Goal: Contribute content: Contribute content

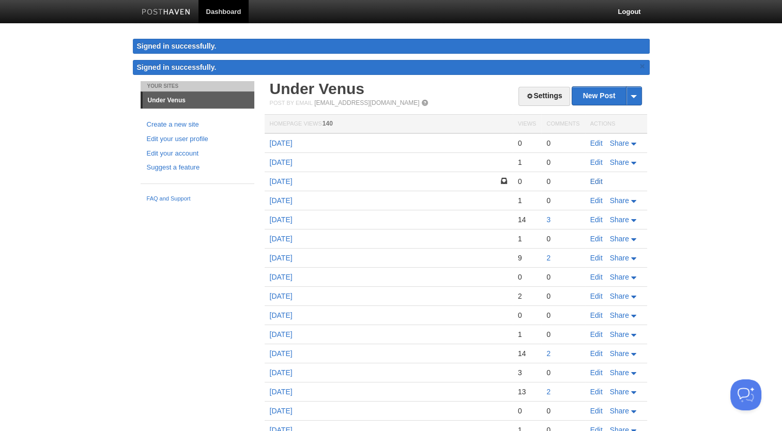
click at [597, 181] on link "Edit" at bounding box center [596, 181] width 12 height 8
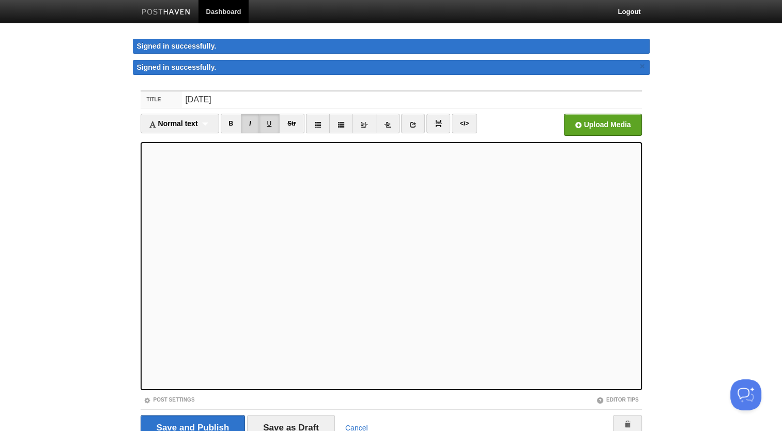
click at [263, 123] on link "U" at bounding box center [269, 124] width 21 height 20
click at [254, 121] on link "I" at bounding box center [250, 124] width 18 height 20
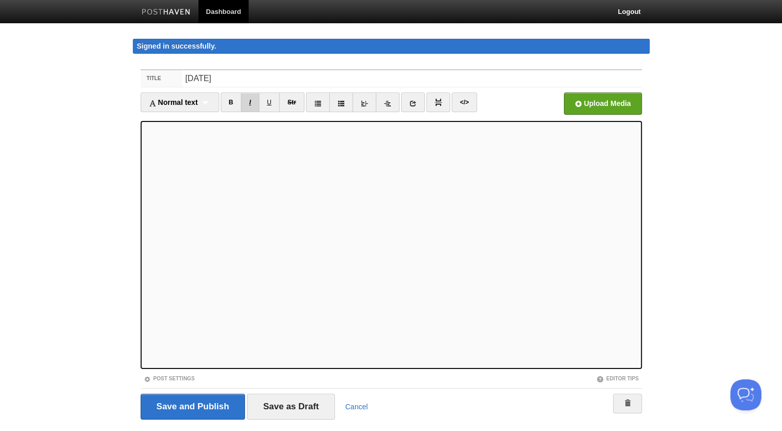
scroll to position [26, 0]
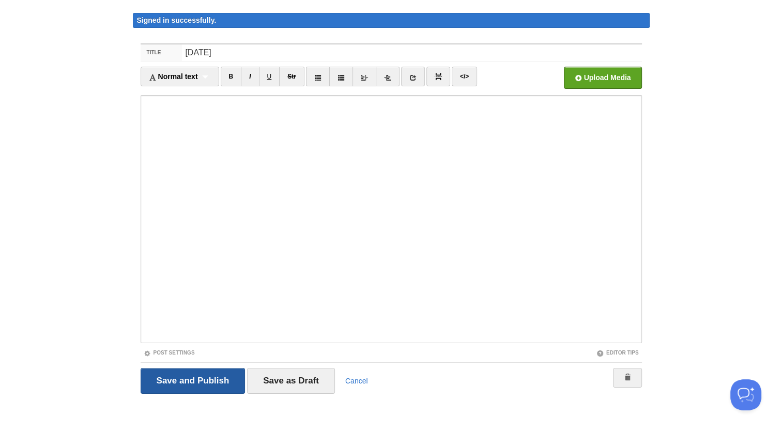
click at [209, 388] on input "Save and Publish" at bounding box center [193, 381] width 105 height 26
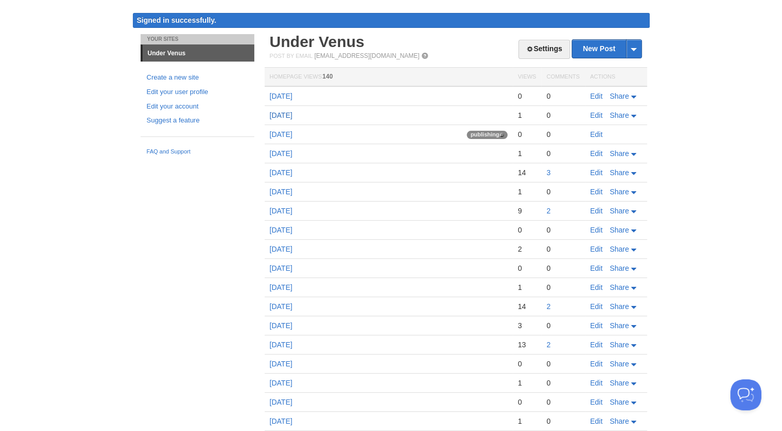
click at [289, 117] on link "[DATE]" at bounding box center [281, 115] width 23 height 8
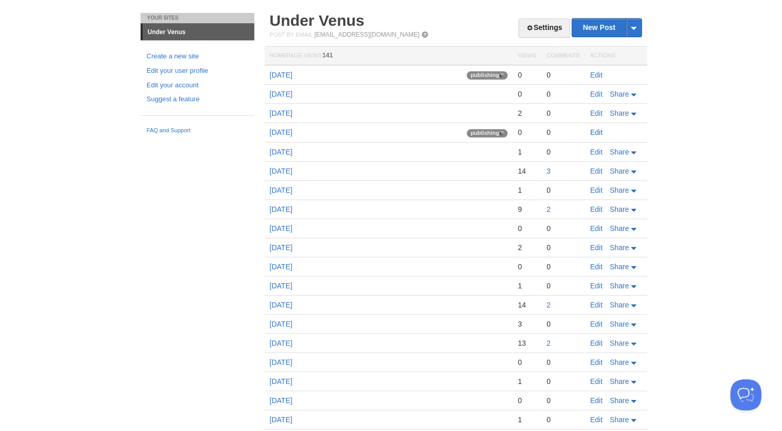
click at [596, 133] on link "Edit" at bounding box center [596, 132] width 12 height 8
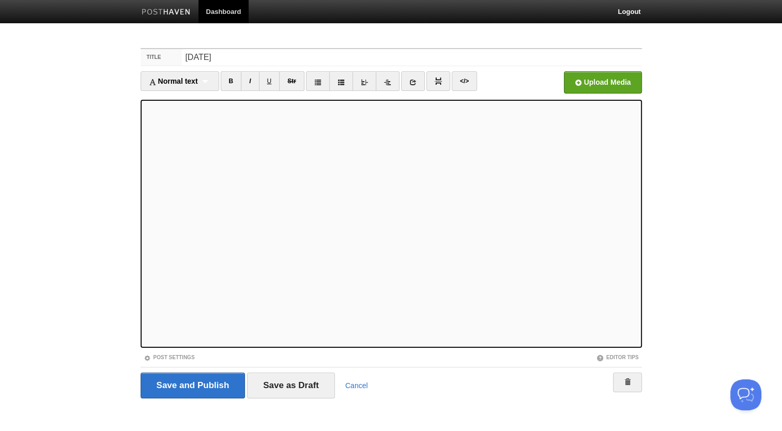
scroll to position [5, 0]
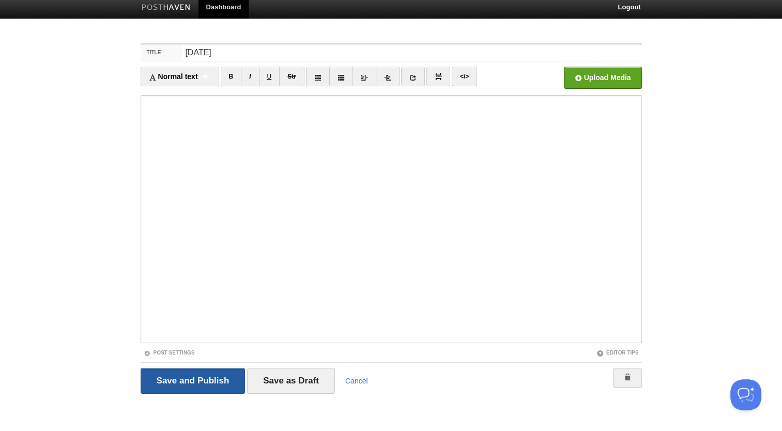
click at [182, 385] on input "Save and Publish" at bounding box center [193, 381] width 105 height 26
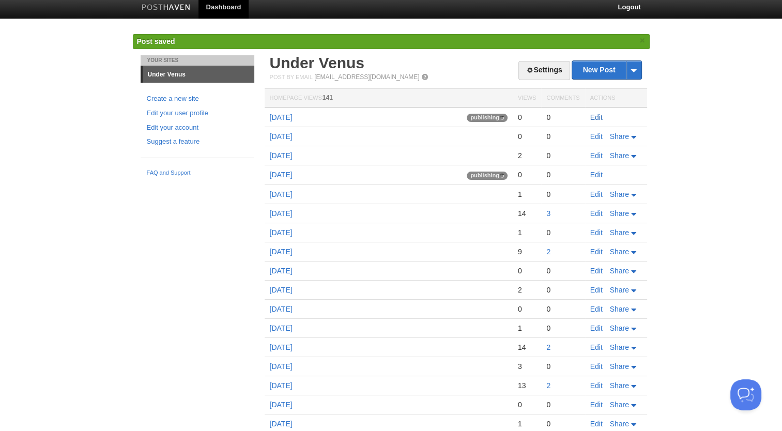
click at [597, 115] on link "Edit" at bounding box center [596, 117] width 12 height 8
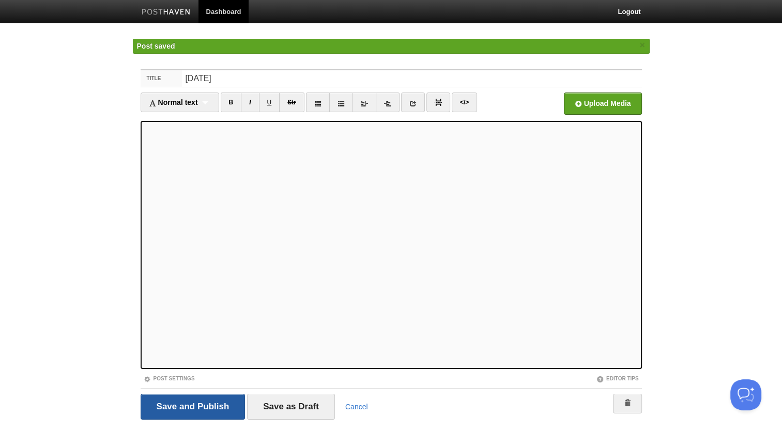
click at [230, 400] on input "Save and Publish" at bounding box center [193, 407] width 105 height 26
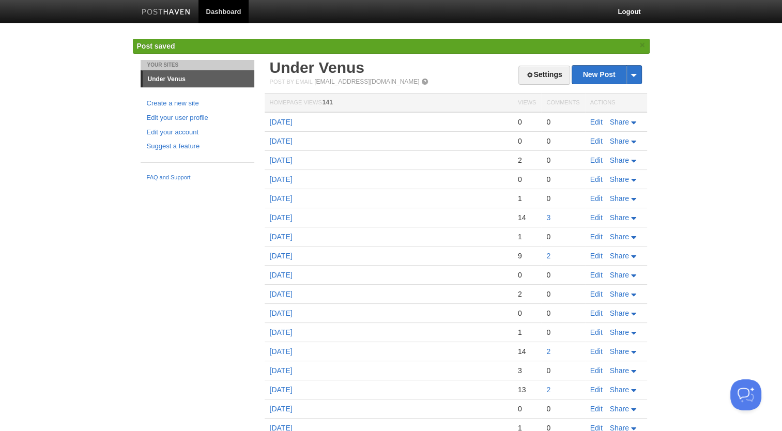
scroll to position [109, 0]
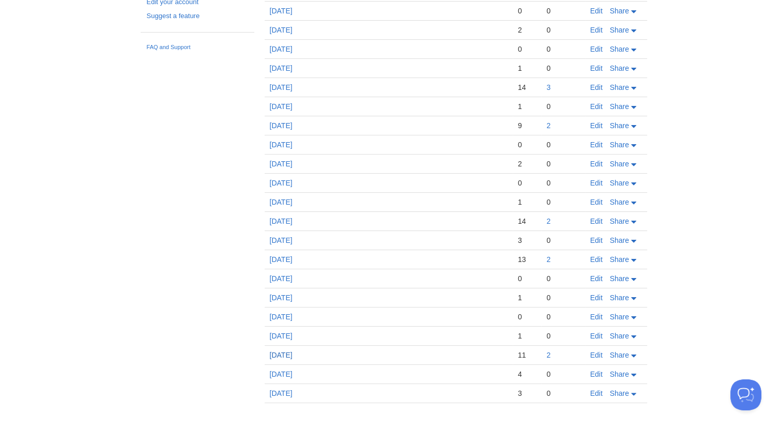
click at [288, 355] on link "[DATE]" at bounding box center [281, 355] width 23 height 8
